Goal: Task Accomplishment & Management: Manage account settings

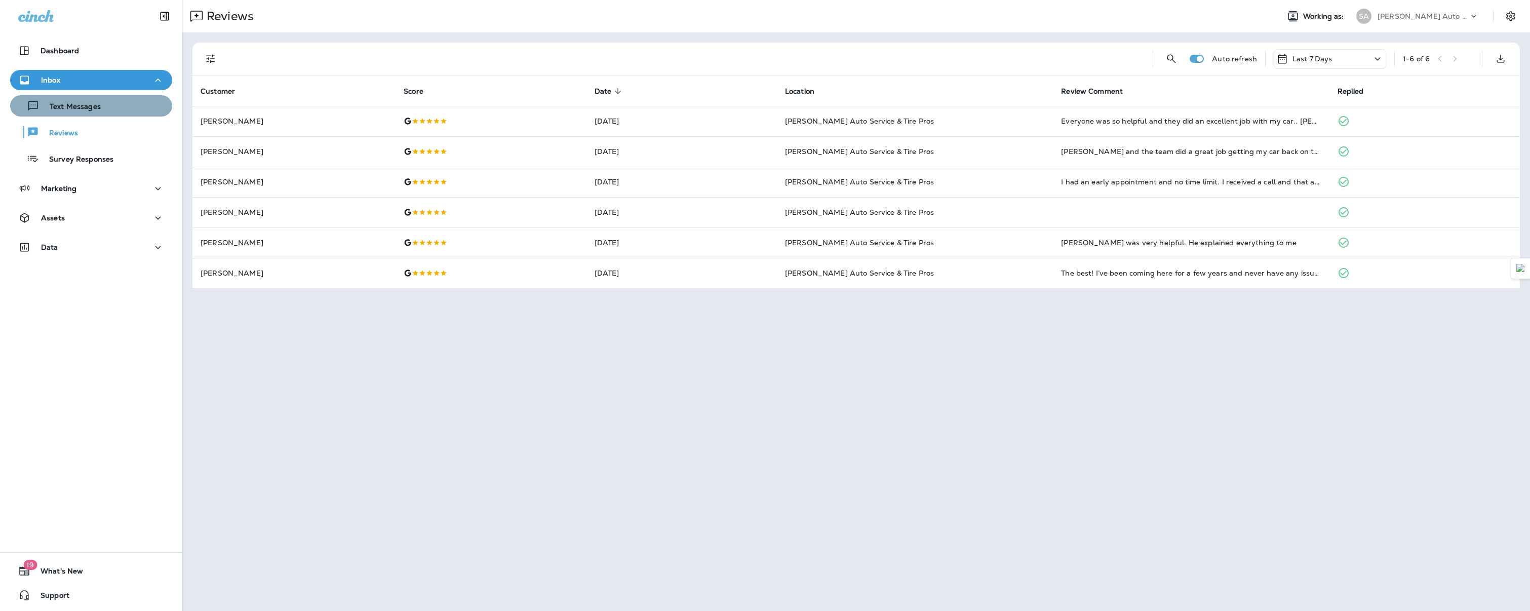
click at [100, 110] on div "Text Messages" at bounding box center [91, 105] width 154 height 15
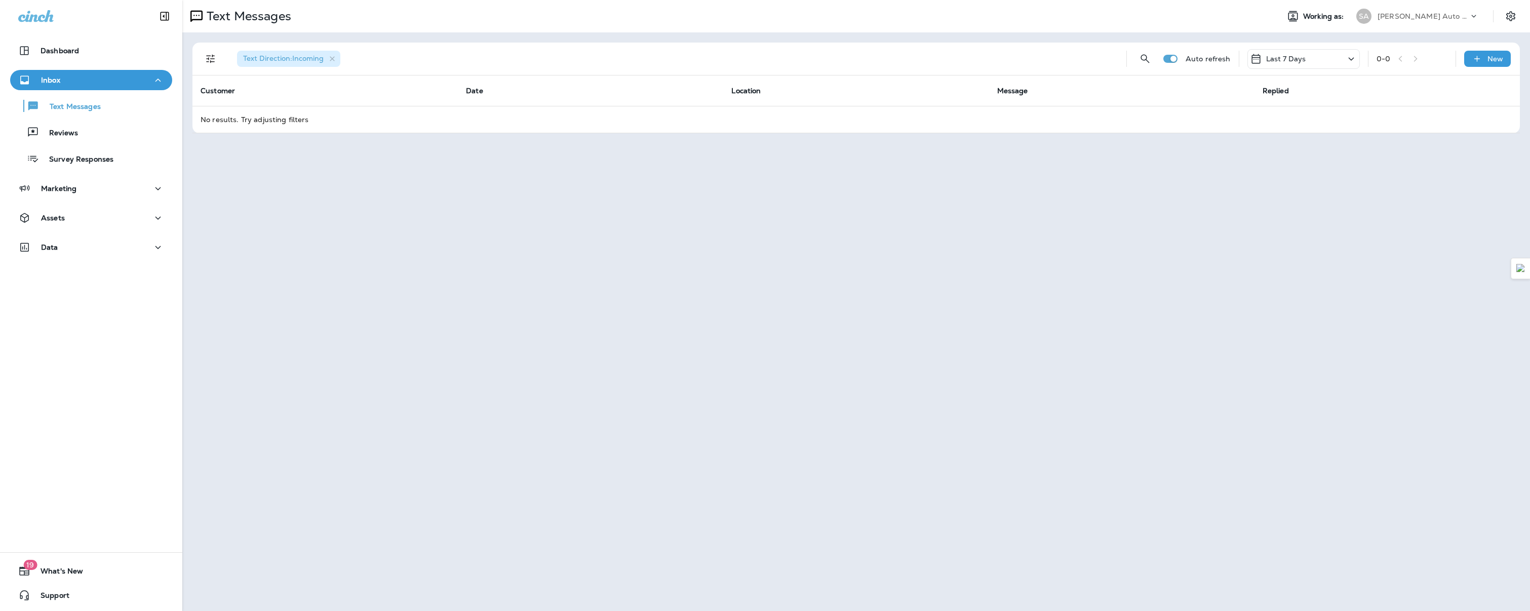
click at [78, 83] on div "Inbox" at bounding box center [91, 80] width 146 height 13
click at [144, 103] on div "Marketing" at bounding box center [91, 109] width 146 height 13
click at [118, 77] on div "Inbox" at bounding box center [91, 80] width 146 height 13
click at [92, 131] on div "Reviews" at bounding box center [91, 132] width 154 height 15
